Goal: Task Accomplishment & Management: Complete application form

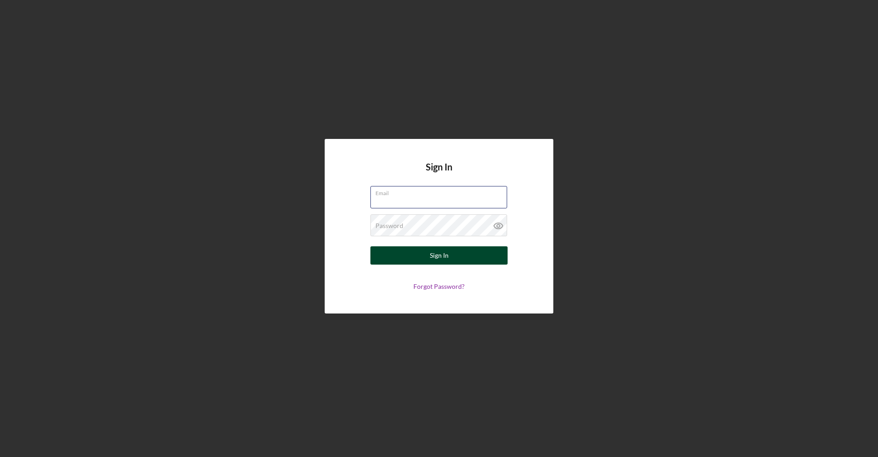
type input "[EMAIL_ADDRESS][DOMAIN_NAME]"
click at [450, 260] on button "Sign In" at bounding box center [438, 255] width 137 height 18
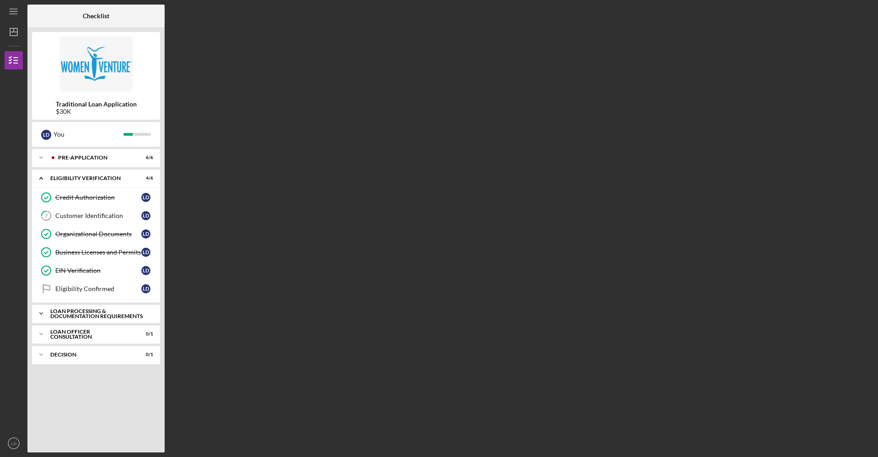
click at [115, 315] on div "Loan Processing & Documentation Requirements" at bounding box center [99, 314] width 98 height 11
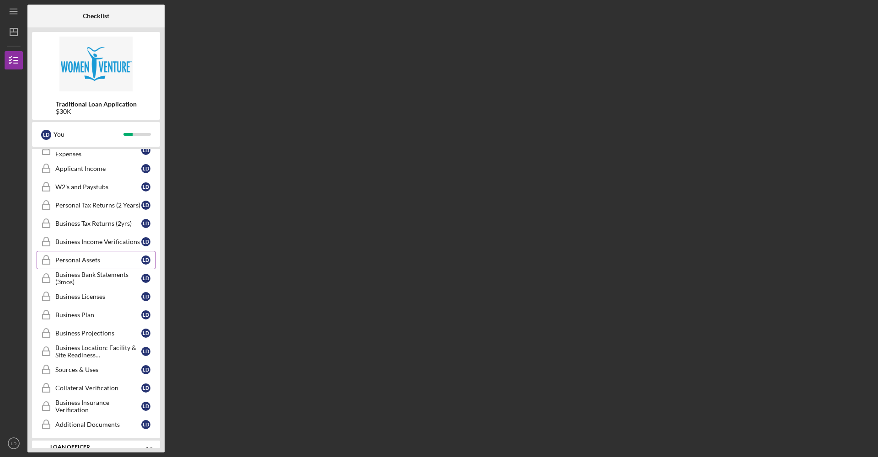
scroll to position [219, 0]
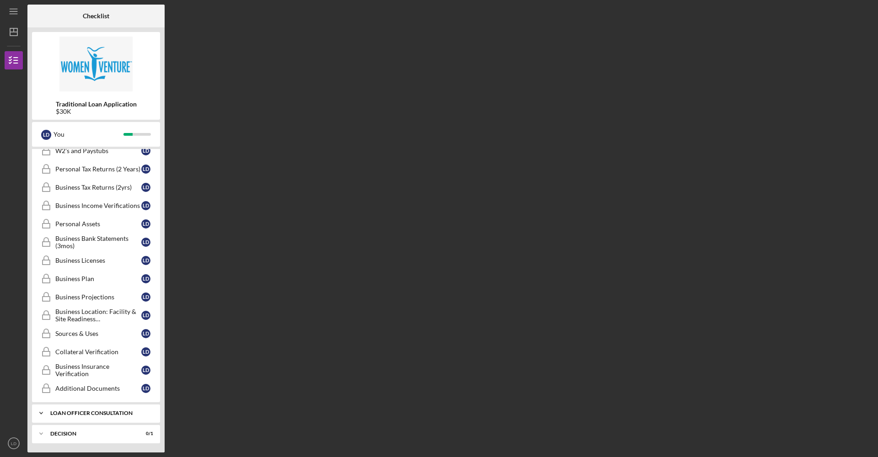
click at [99, 410] on div "Icon/Expander Loan Officer Consultation 0 / 1" at bounding box center [96, 413] width 128 height 18
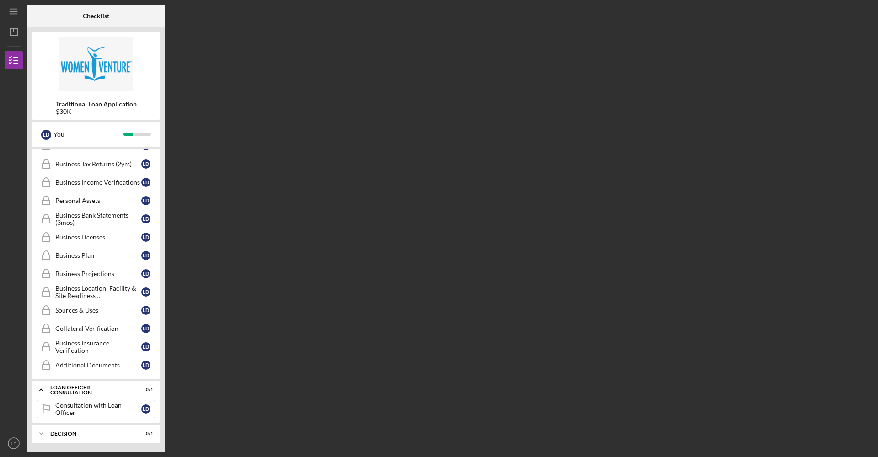
click at [106, 403] on link "Consultation with Loan Officer Consultation with Loan Officer [PERSON_NAME]" at bounding box center [96, 409] width 119 height 18
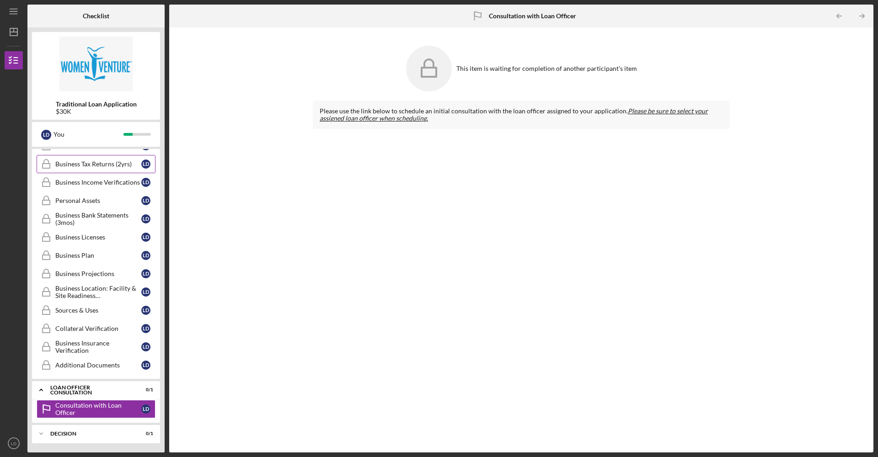
click at [94, 169] on link "Business Tax Returns (2yrs) Business Tax Returns (2yrs) [PERSON_NAME]" at bounding box center [96, 164] width 119 height 18
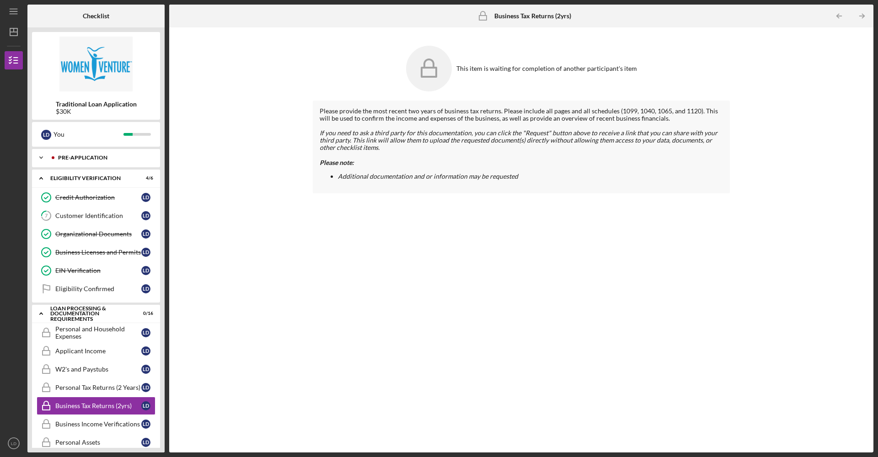
click at [77, 164] on div "Icon/Expander Pre-Application 6 / 6" at bounding box center [96, 158] width 128 height 18
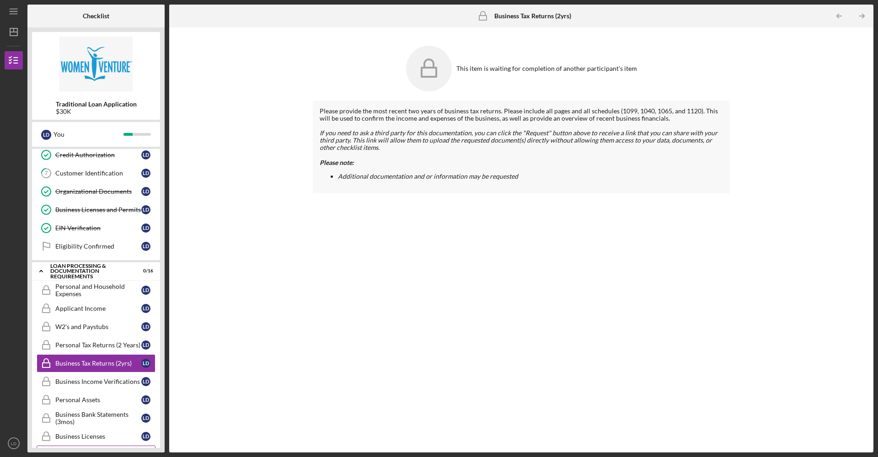
scroll to position [233, 0]
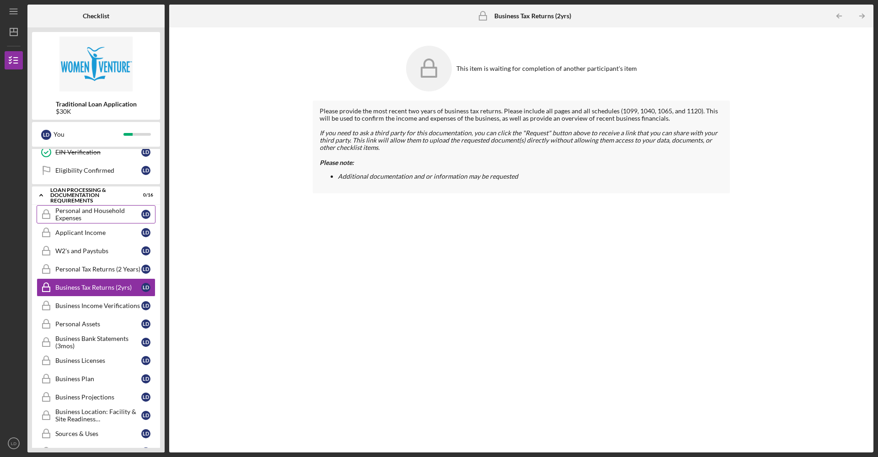
click at [94, 218] on div "Personal and Household Expenses" at bounding box center [98, 214] width 86 height 15
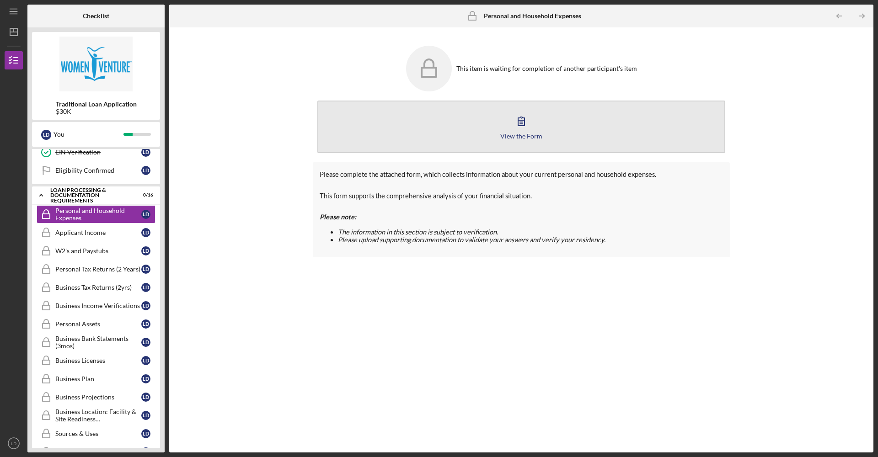
click at [534, 117] on button "View the Form Form" at bounding box center [521, 127] width 408 height 53
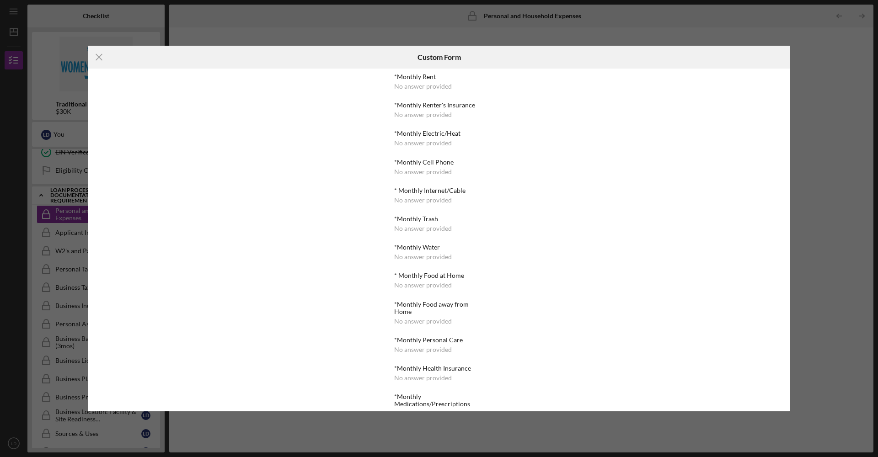
drag, startPoint x: 550, startPoint y: 78, endPoint x: 530, endPoint y: 80, distance: 19.3
click at [547, 78] on div "*Monthly Rent No answer provided *Monthly Renter's Insurance No answer provided…" at bounding box center [439, 240] width 702 height 343
click at [103, 58] on icon "Icon/Menu Close" at bounding box center [99, 57] width 23 height 23
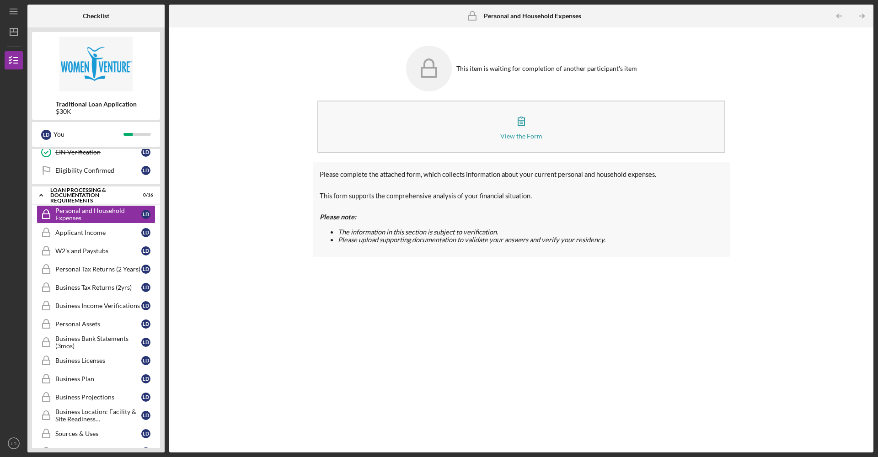
click at [433, 213] on p "Please note:" at bounding box center [521, 217] width 403 height 11
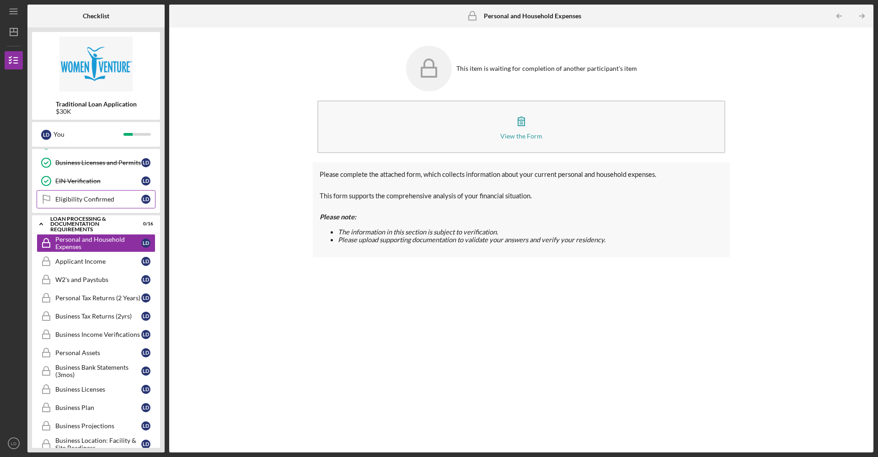
click at [80, 206] on link "Eligibility Confirmed Eligibility Confirmed [PERSON_NAME]" at bounding box center [96, 199] width 119 height 18
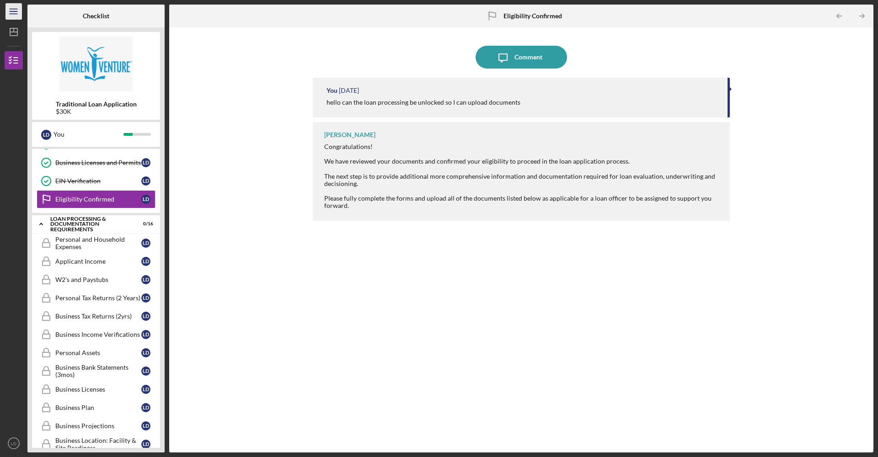
click at [10, 13] on icon "Icon/Menu" at bounding box center [14, 11] width 21 height 21
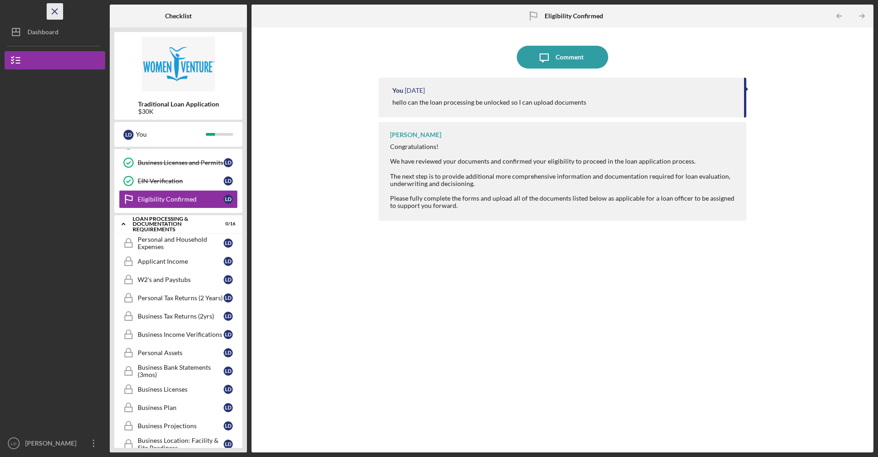
click at [54, 13] on icon "Icon/Menu Close" at bounding box center [55, 11] width 21 height 21
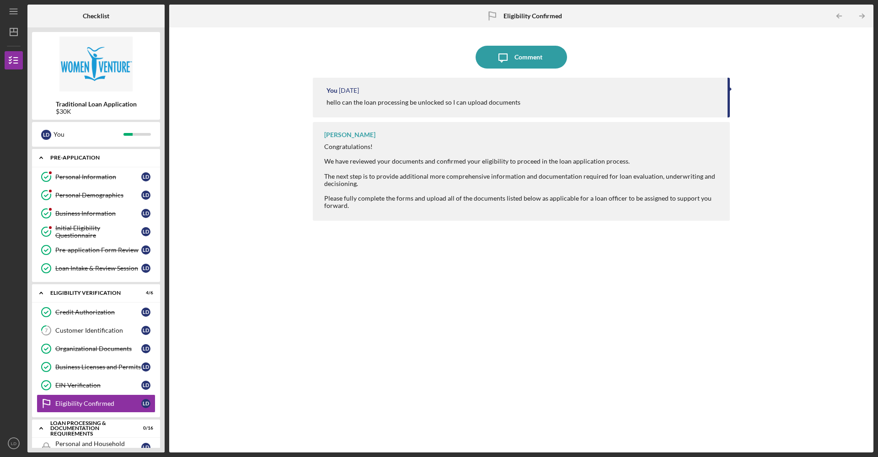
click at [40, 158] on icon "Icon/Expander" at bounding box center [41, 158] width 18 height 18
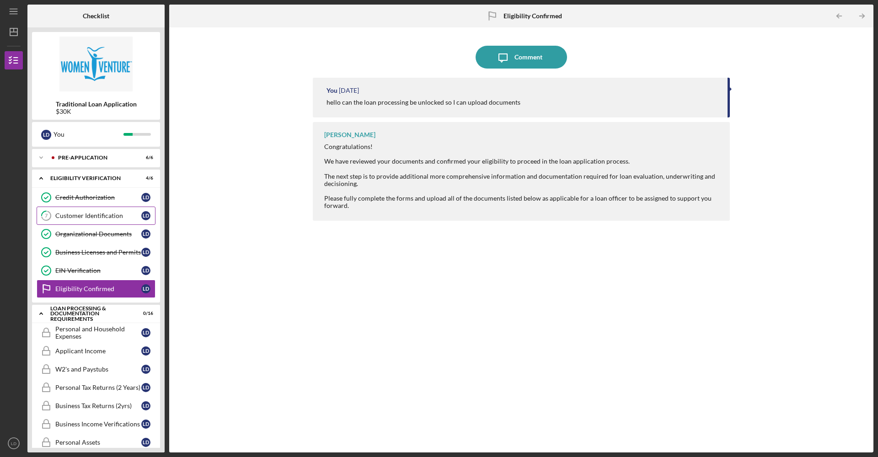
click at [64, 213] on div "Customer Identification" at bounding box center [98, 215] width 86 height 7
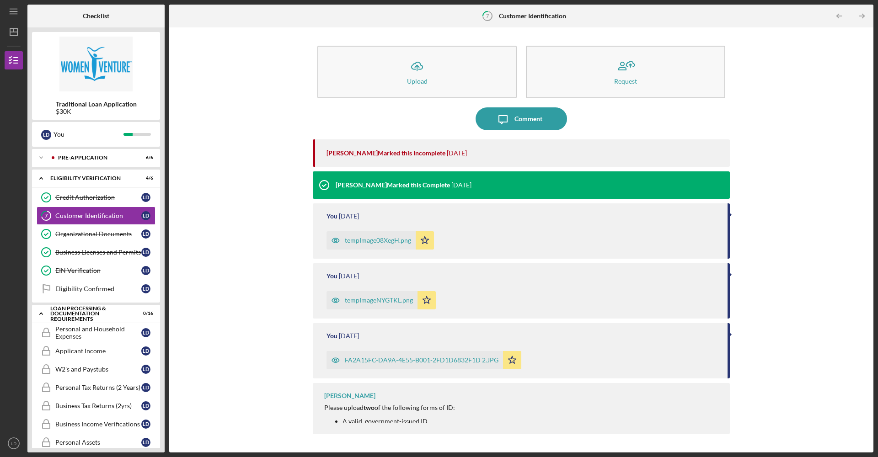
drag, startPoint x: 782, startPoint y: 246, endPoint x: 761, endPoint y: 246, distance: 21.5
click at [781, 246] on div "Icon/Upload Upload Request Icon/Message Comment [PERSON_NAME] Marked this Incom…" at bounding box center [521, 240] width 695 height 416
drag, startPoint x: 429, startPoint y: 422, endPoint x: 309, endPoint y: 420, distance: 120.3
click at [309, 420] on div "Icon/Upload Upload Request Icon/Message Comment [PERSON_NAME] Marked this Incom…" at bounding box center [521, 240] width 695 height 416
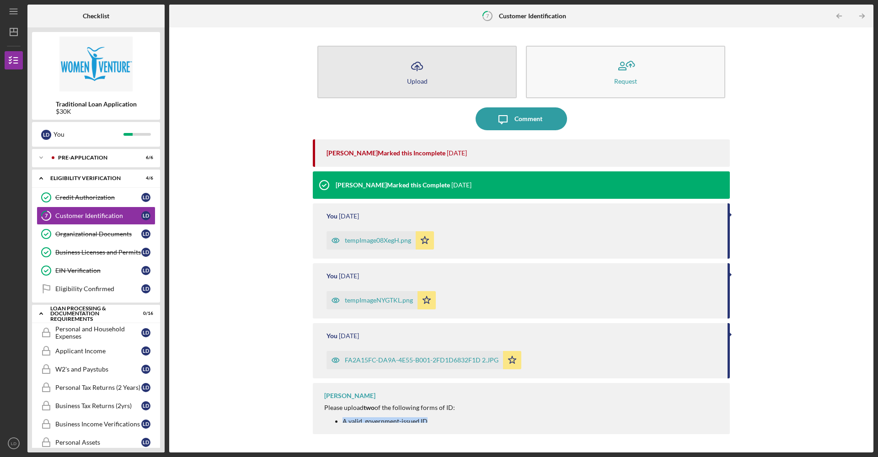
click at [444, 81] on button "Icon/Upload Upload" at bounding box center [416, 72] width 199 height 53
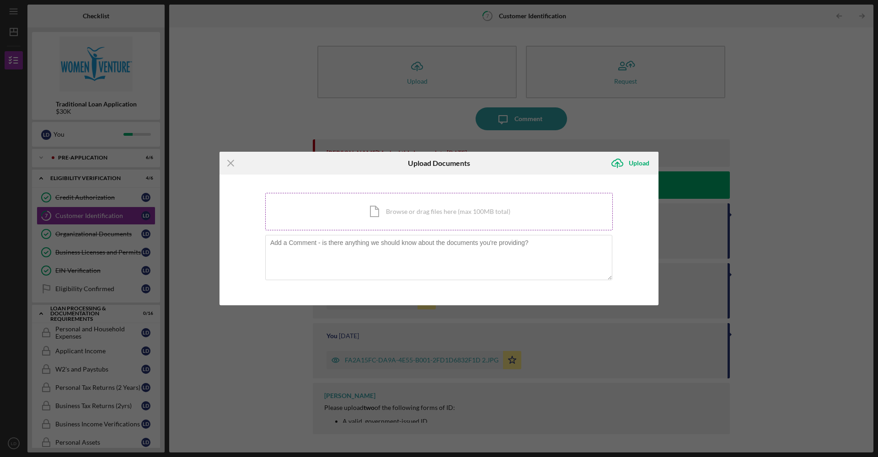
click at [380, 209] on div "Icon/Document Browse or drag files here (max 100MB total) Tap to choose files o…" at bounding box center [439, 211] width 348 height 37
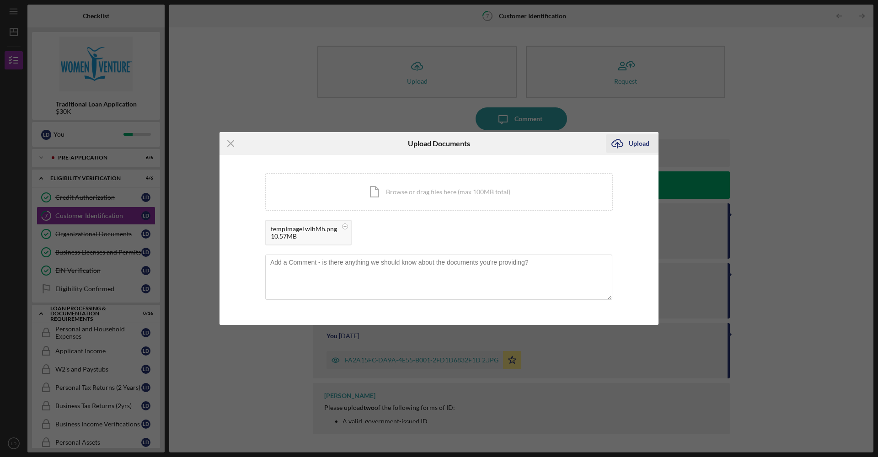
click at [638, 143] on div "Upload" at bounding box center [639, 143] width 21 height 18
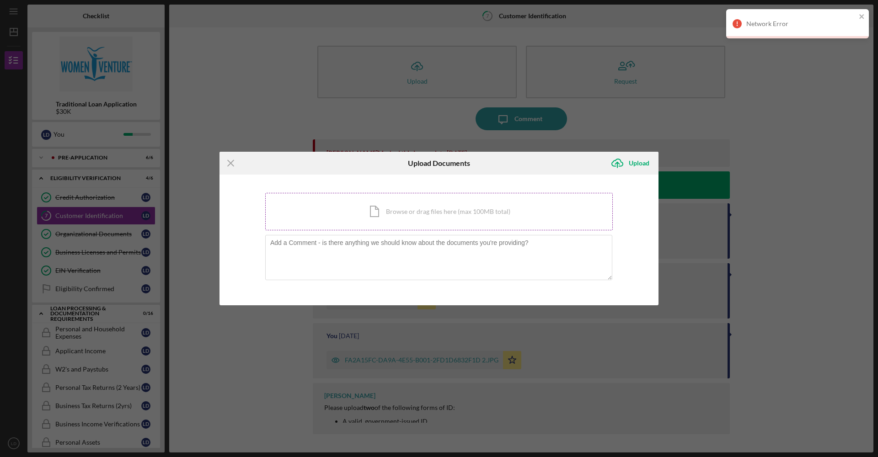
click at [514, 219] on div "Icon/Document Browse or drag files here (max 100MB total) Tap to choose files o…" at bounding box center [439, 211] width 348 height 37
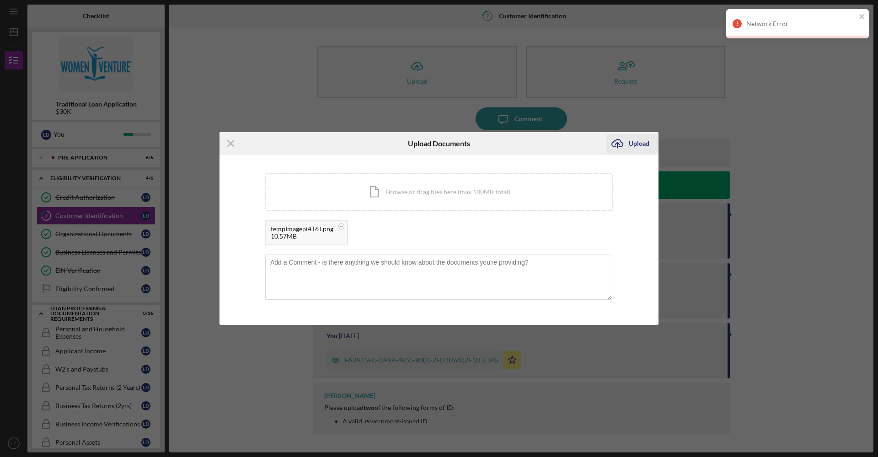
click at [625, 146] on icon "Icon/Upload" at bounding box center [617, 143] width 23 height 23
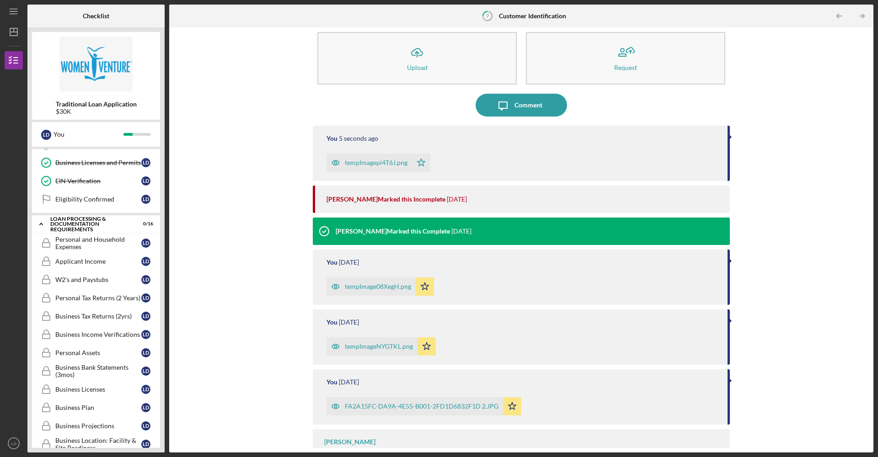
scroll to position [41, 0]
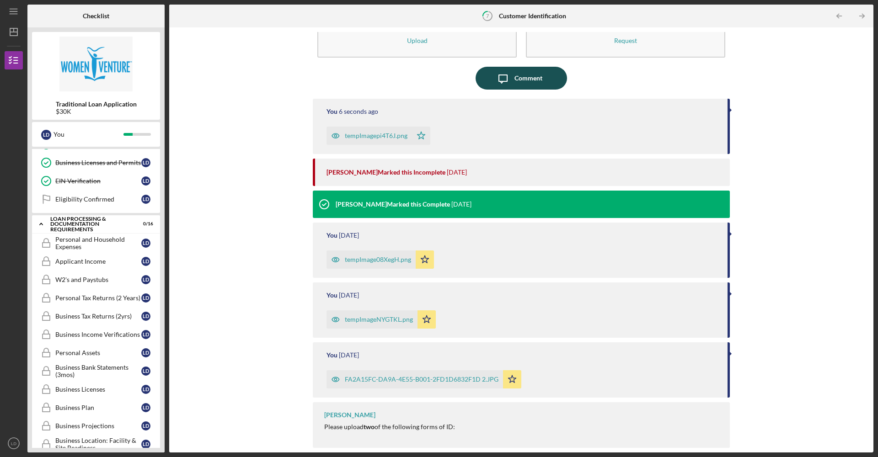
click at [518, 87] on div "Comment" at bounding box center [528, 78] width 28 height 23
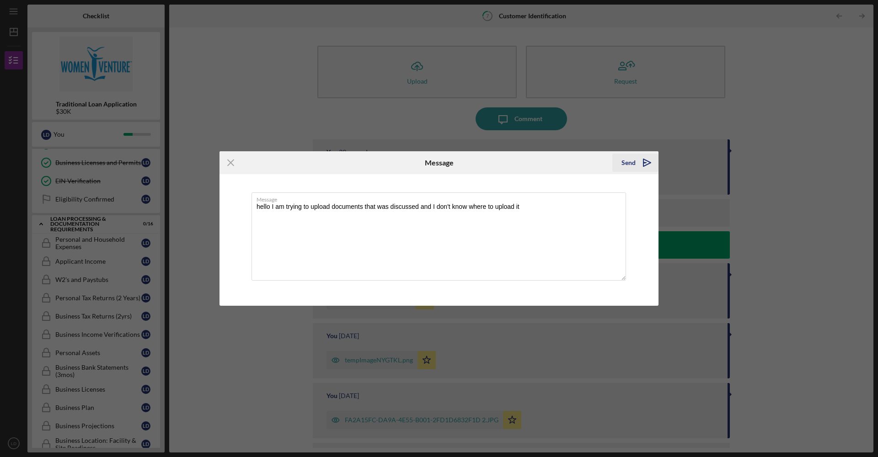
type textarea "hello I am trying to upload documents that was discussed and I don't know where…"
click at [649, 163] on polygon "submit" at bounding box center [646, 162] width 7 height 7
